Goal: Transaction & Acquisition: Purchase product/service

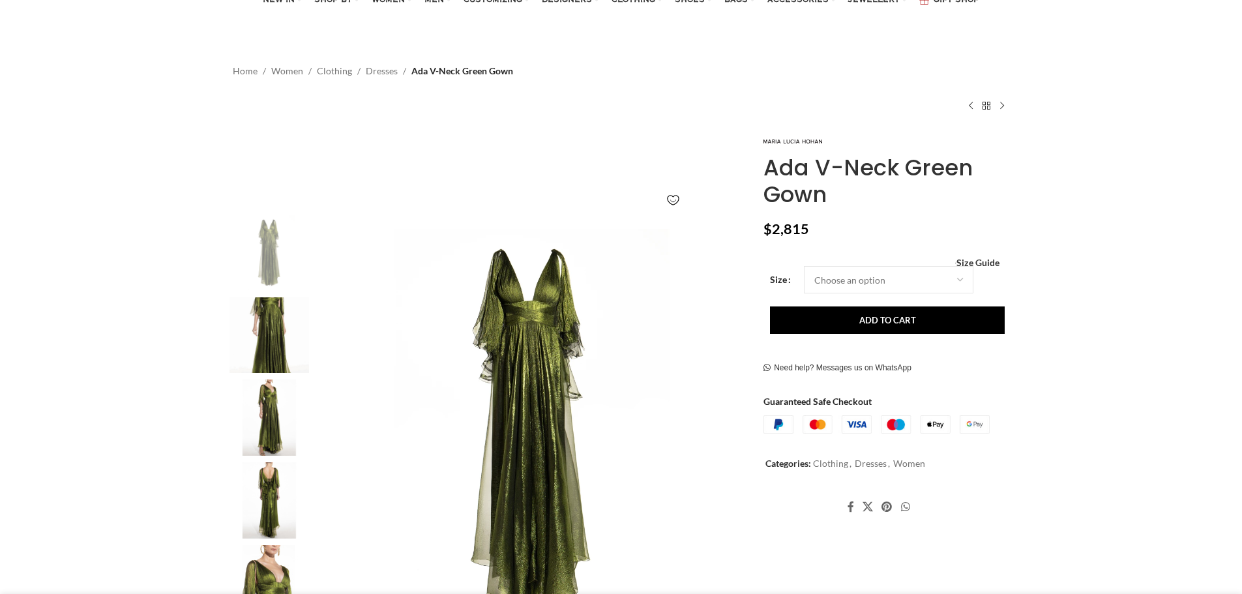
scroll to position [130, 0]
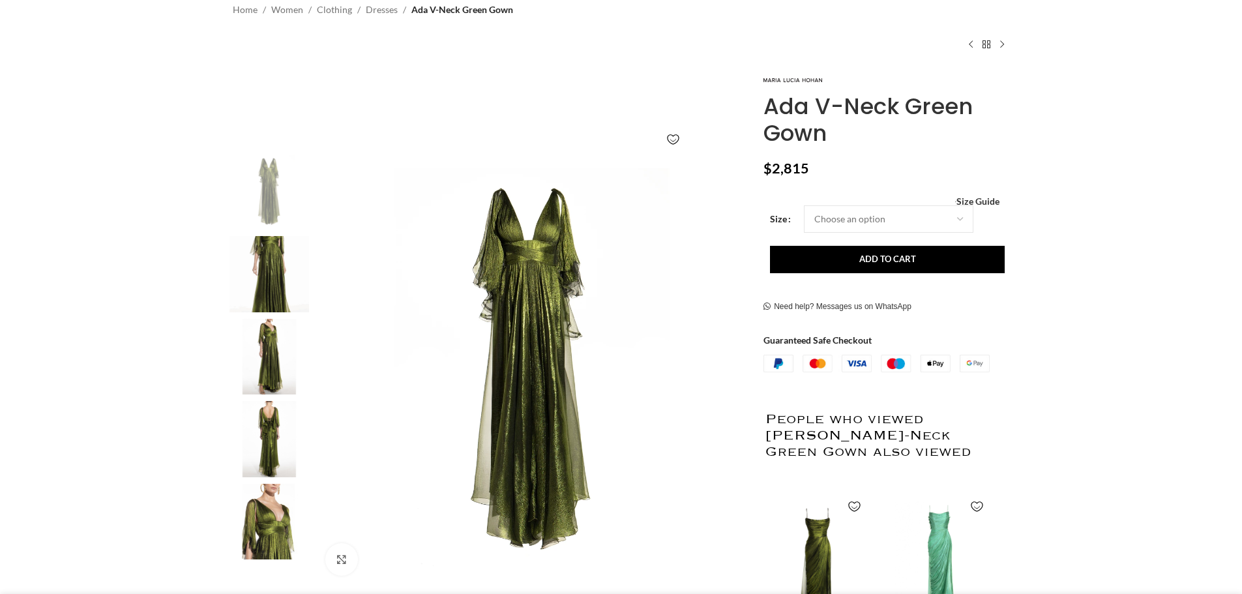
click at [276, 508] on img at bounding box center [269, 522] width 80 height 76
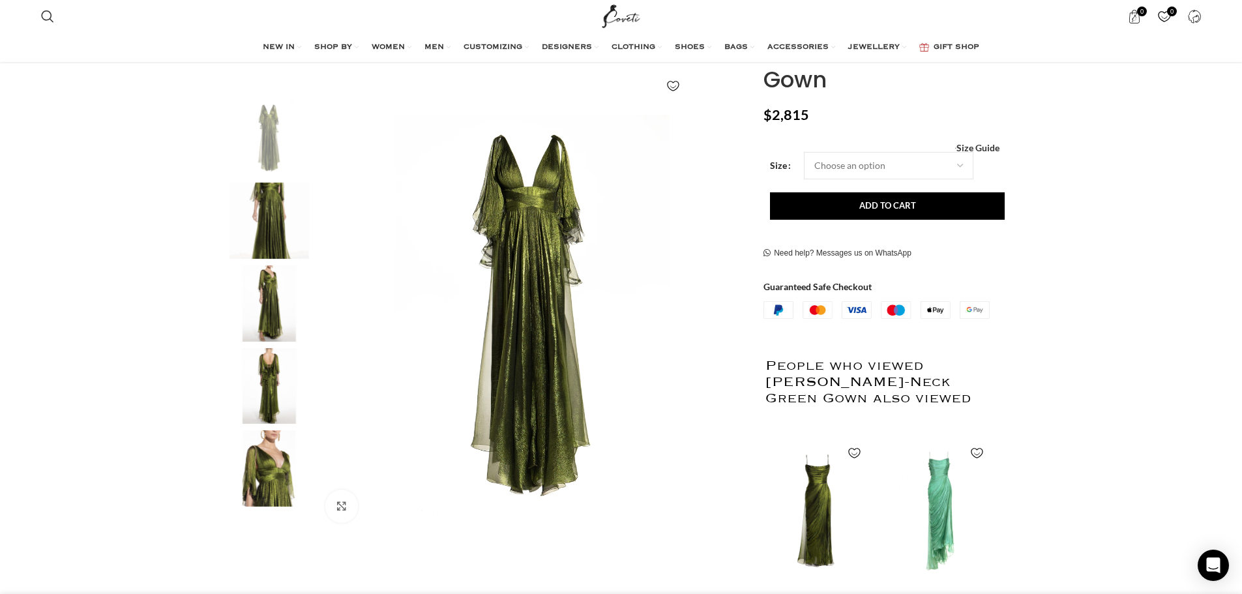
scroll to position [326, 0]
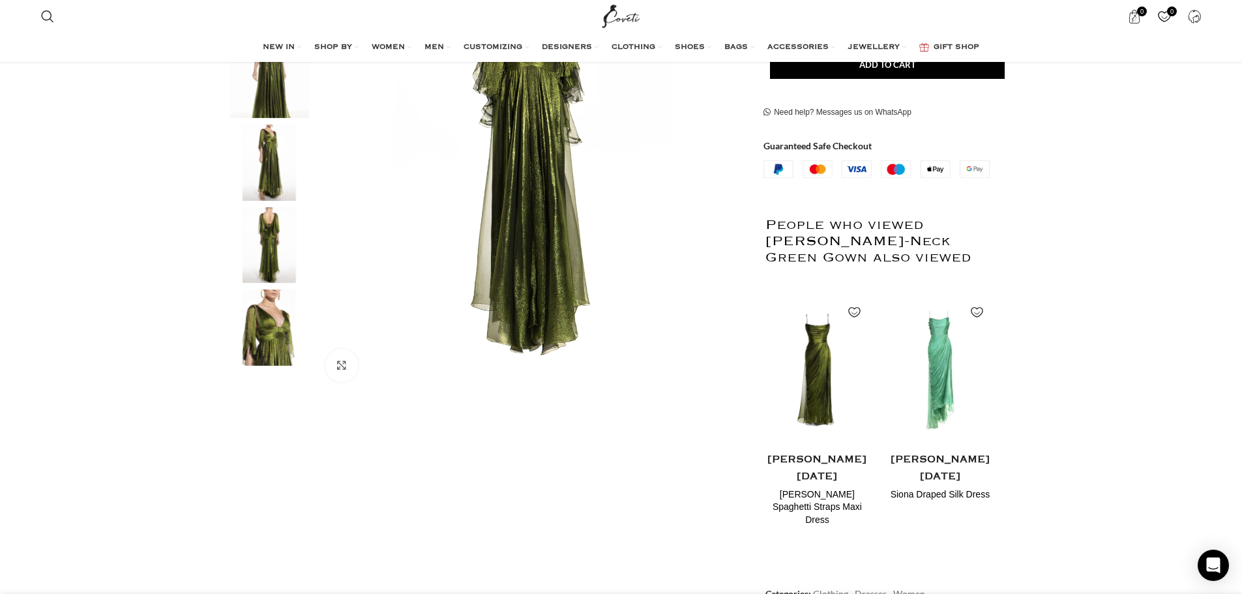
click at [263, 339] on img "5 / 5" at bounding box center [269, 327] width 80 height 76
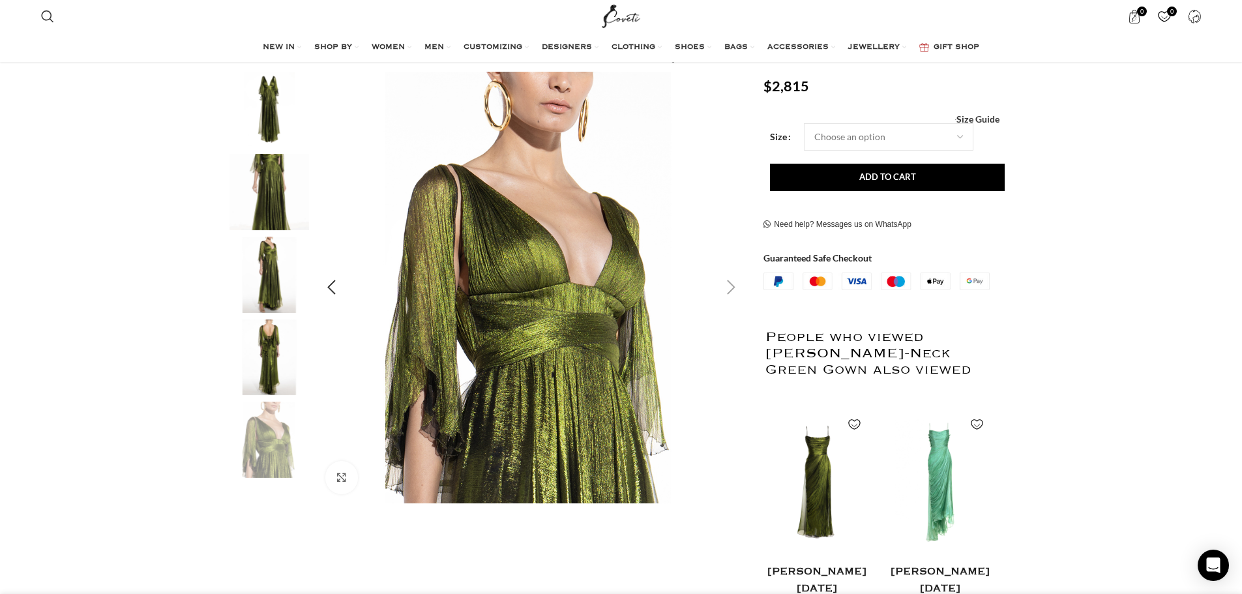
scroll to position [196, 0]
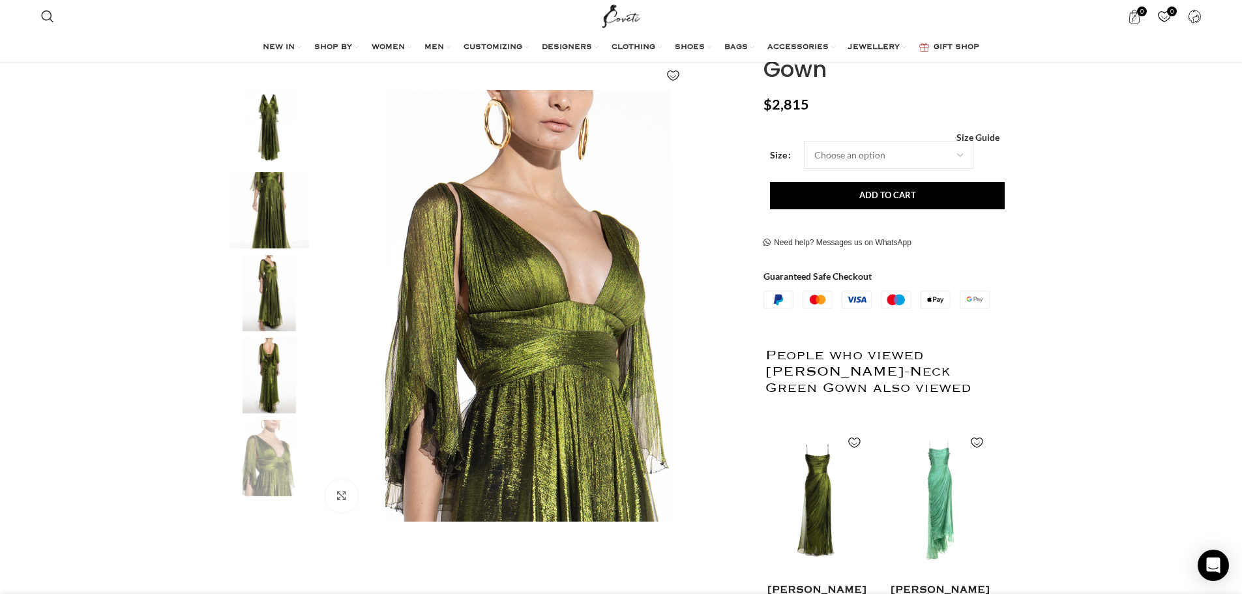
click at [261, 377] on img "4 / 5" at bounding box center [269, 376] width 80 height 76
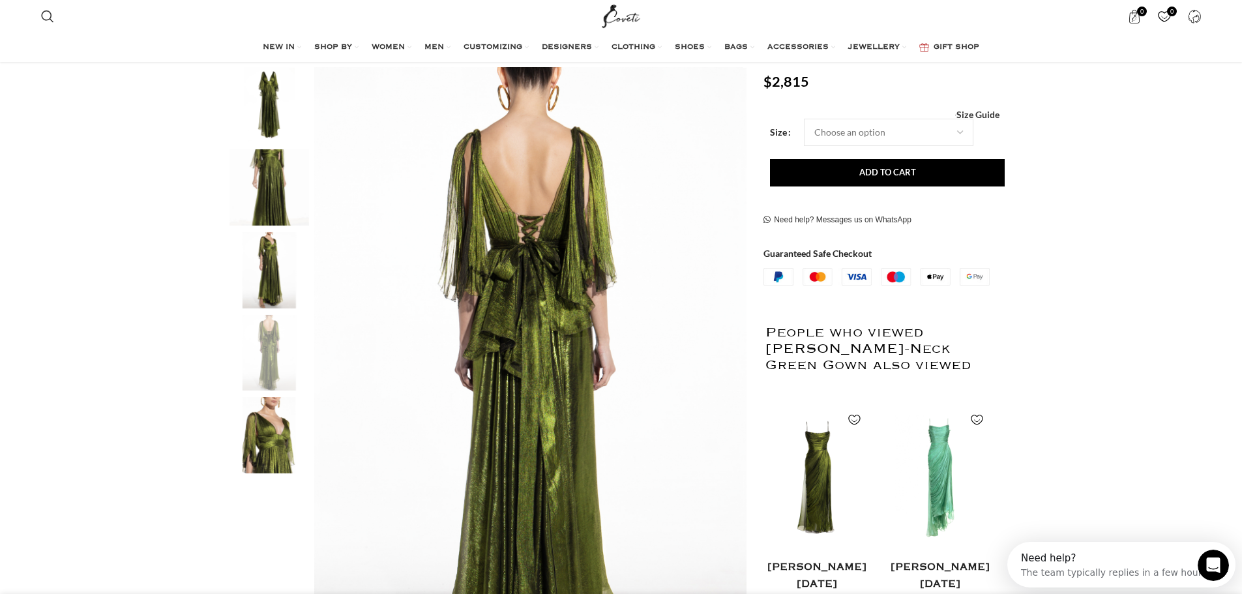
scroll to position [261, 0]
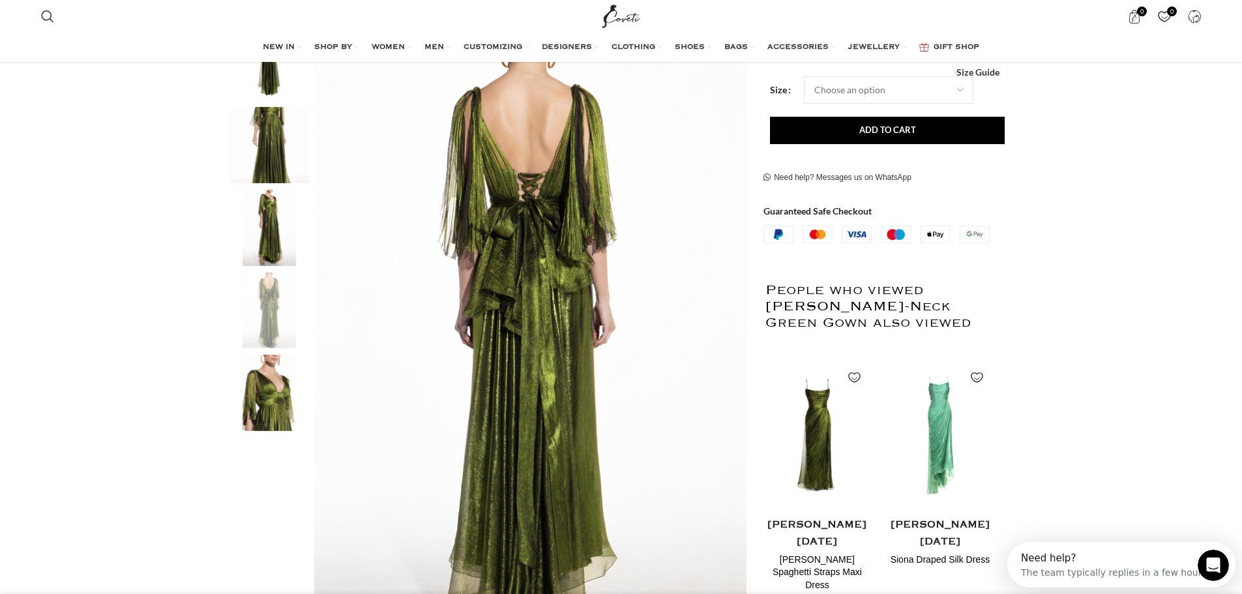
click at [264, 329] on img "4 / 5" at bounding box center [269, 310] width 80 height 76
click at [261, 232] on img "3 / 5" at bounding box center [269, 228] width 80 height 76
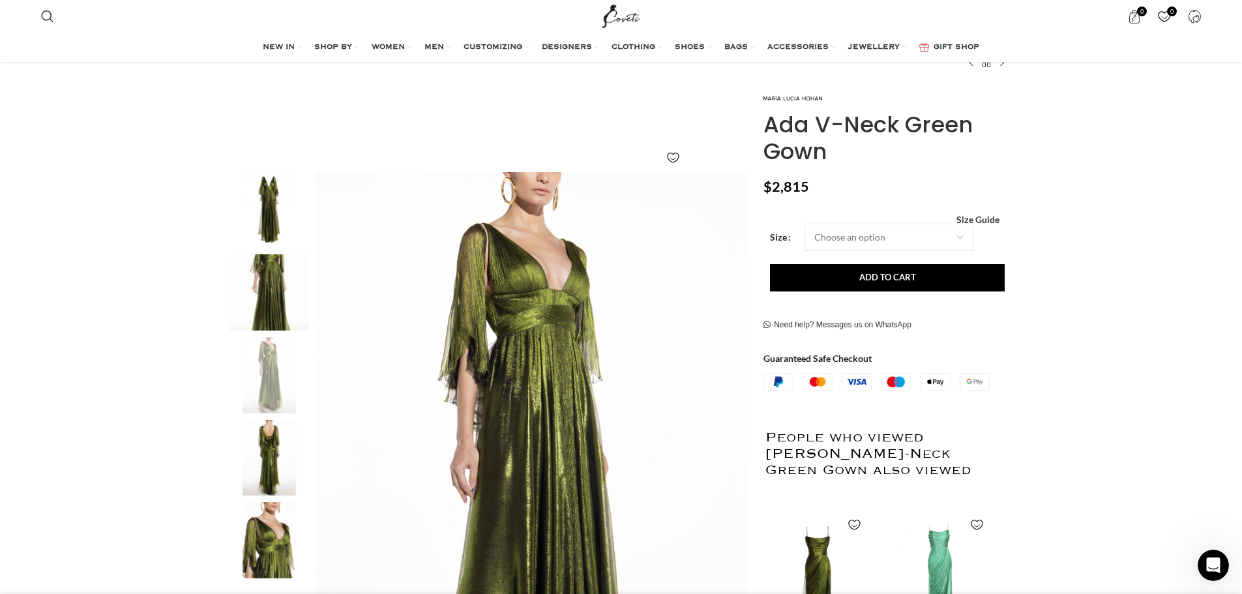
scroll to position [65, 0]
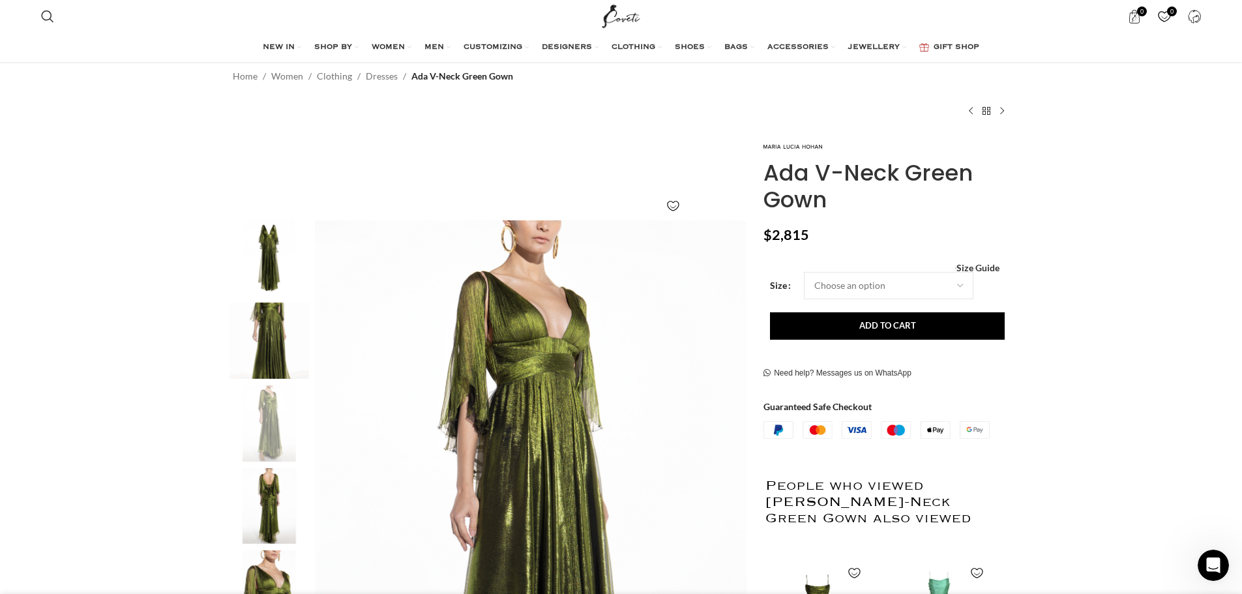
click at [277, 315] on img "2 / 5" at bounding box center [269, 340] width 80 height 76
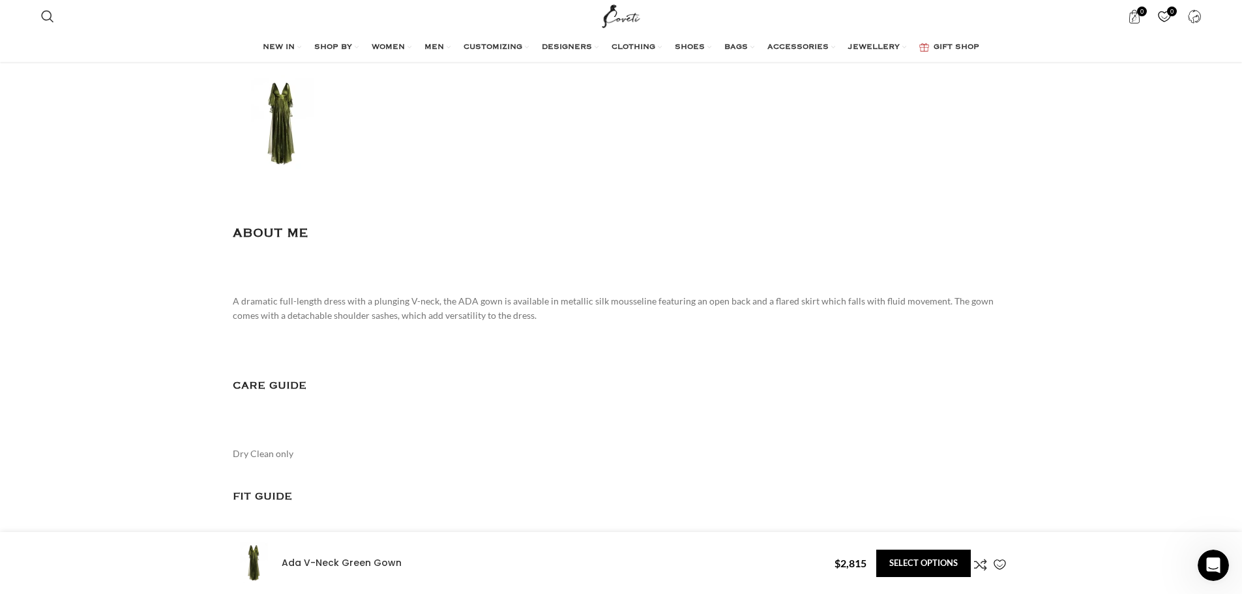
scroll to position [1434, 0]
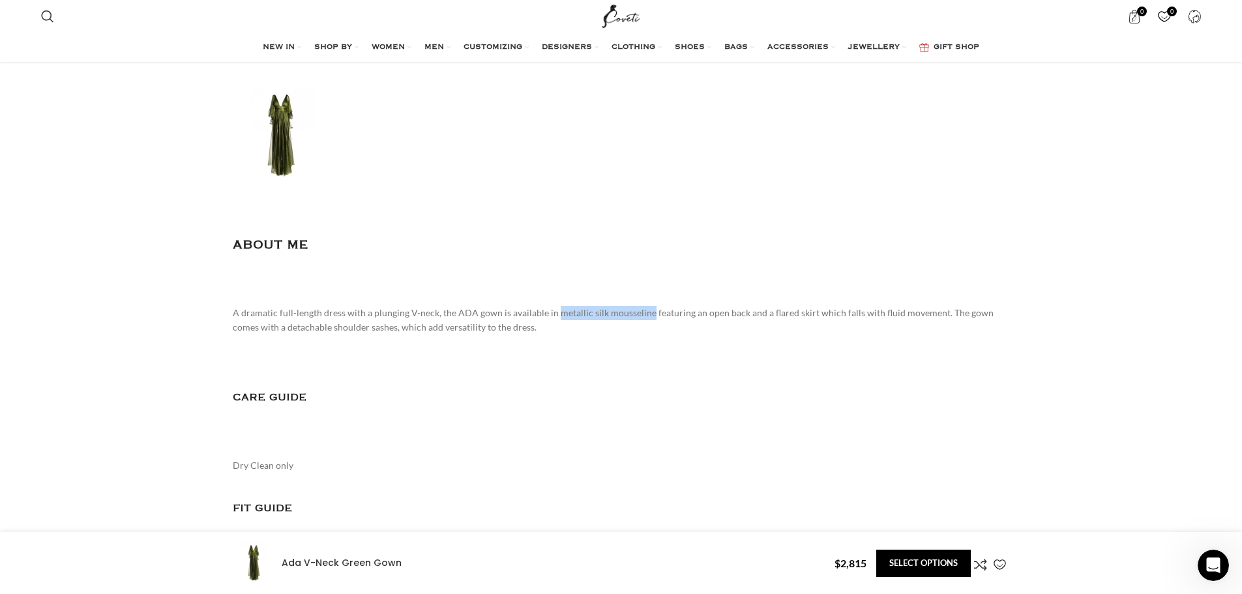
drag, startPoint x: 553, startPoint y: 299, endPoint x: 643, endPoint y: 306, distance: 90.9
click at [643, 306] on p "A dramatic full-length dress with a plunging V-neck, the ADA gown is available …" at bounding box center [621, 328] width 777 height 44
copy p "metallic silk mousseline"
